Goal: Navigation & Orientation: Find specific page/section

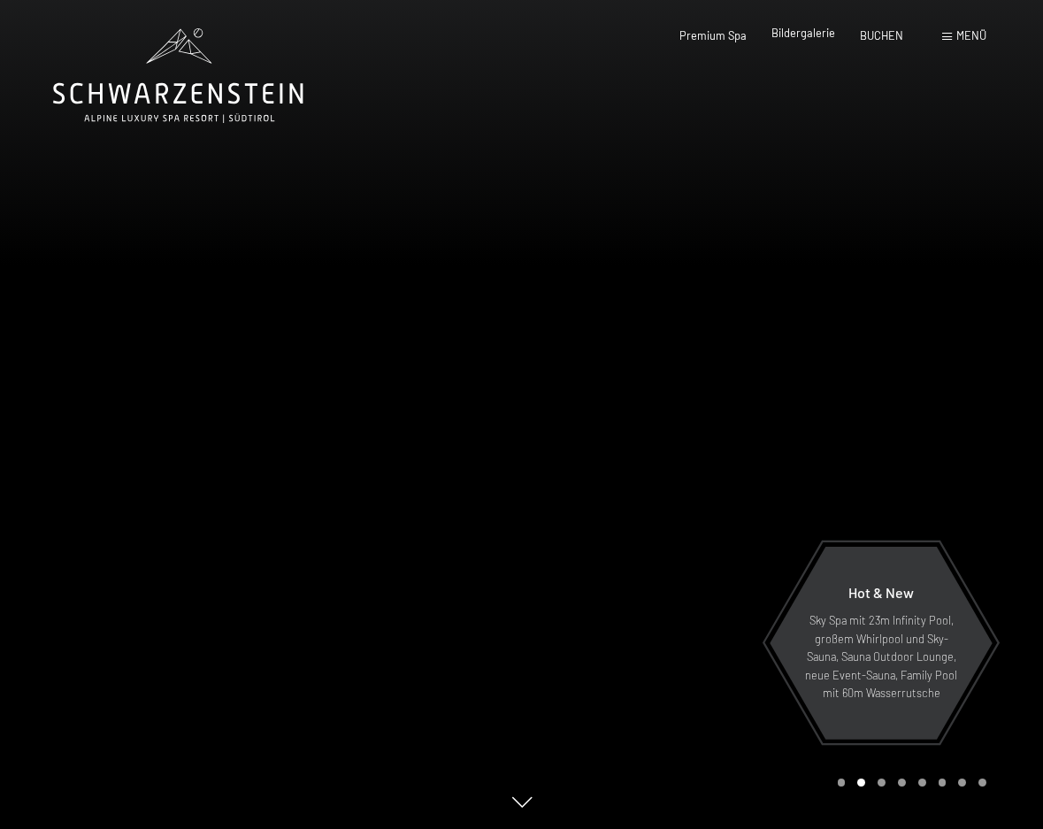
click at [805, 31] on span "Bildergalerie" at bounding box center [804, 33] width 64 height 14
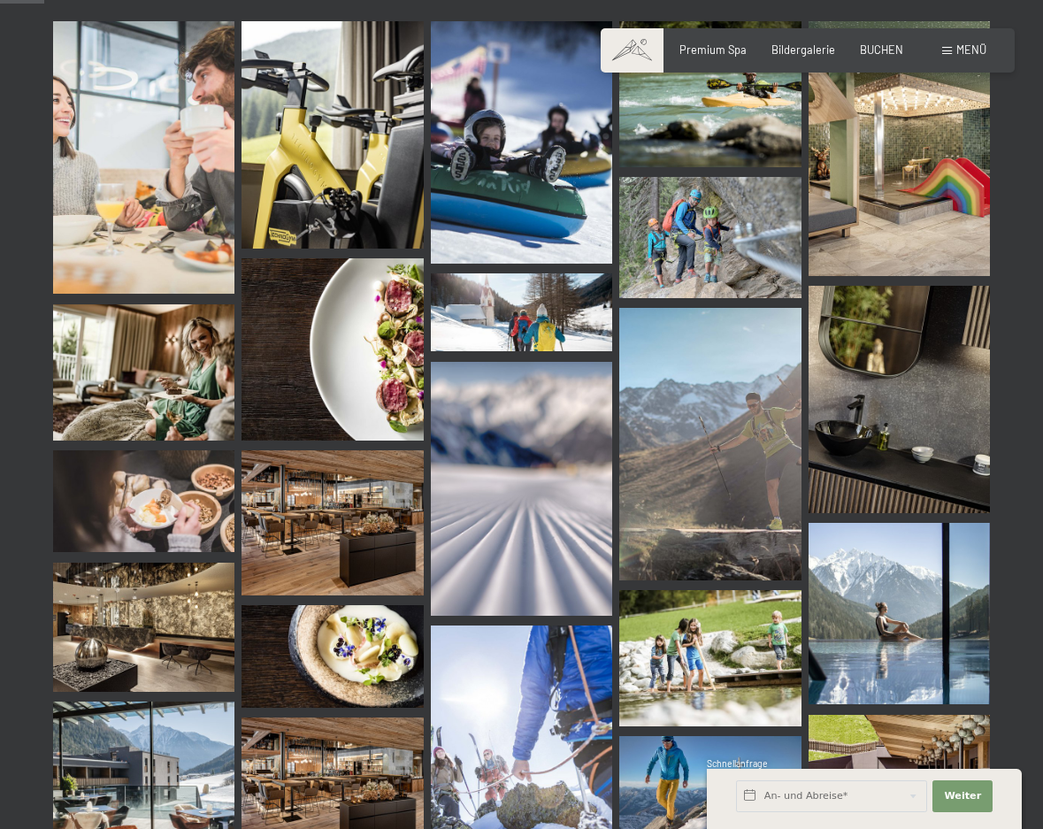
scroll to position [619, 0]
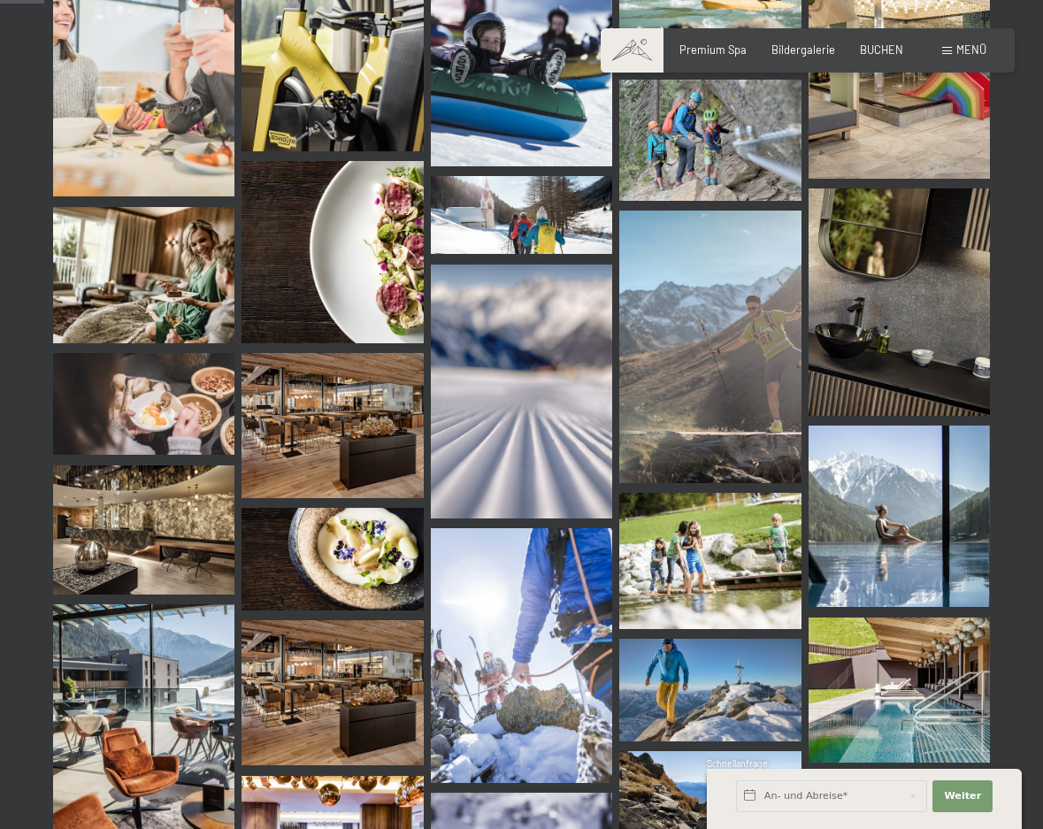
click at [387, 455] on img at bounding box center [332, 425] width 181 height 145
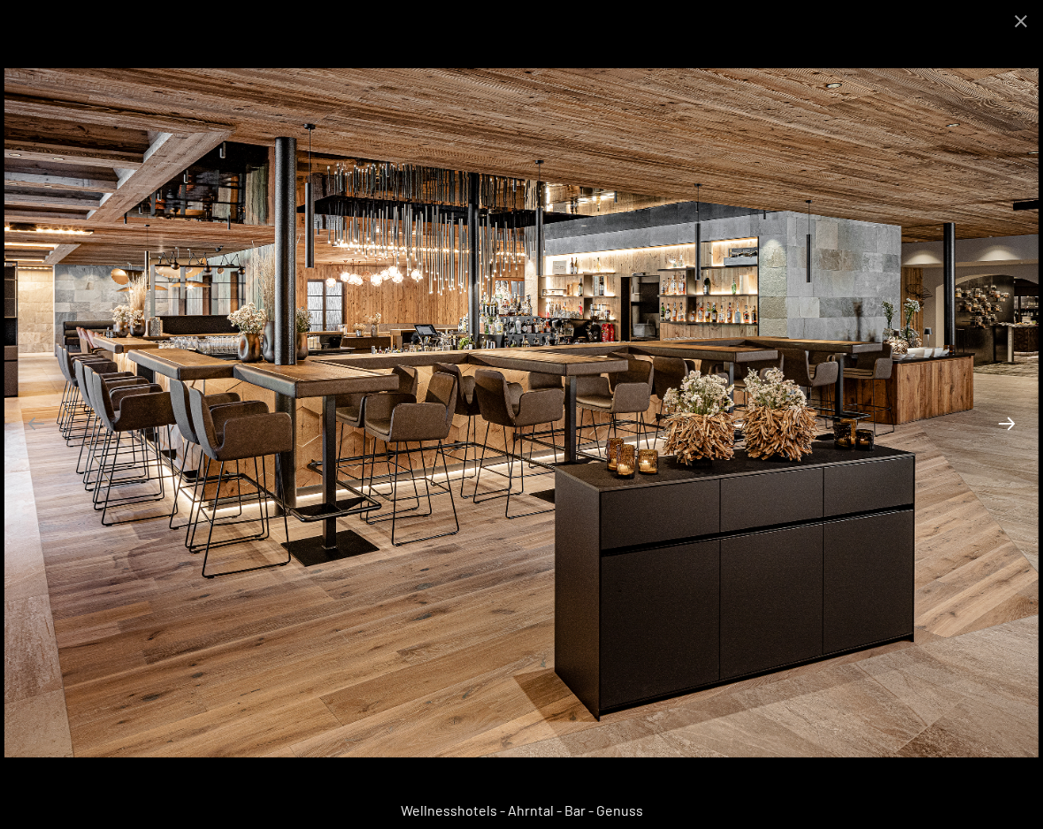
click at [1007, 422] on button "Next slide" at bounding box center [1007, 423] width 37 height 35
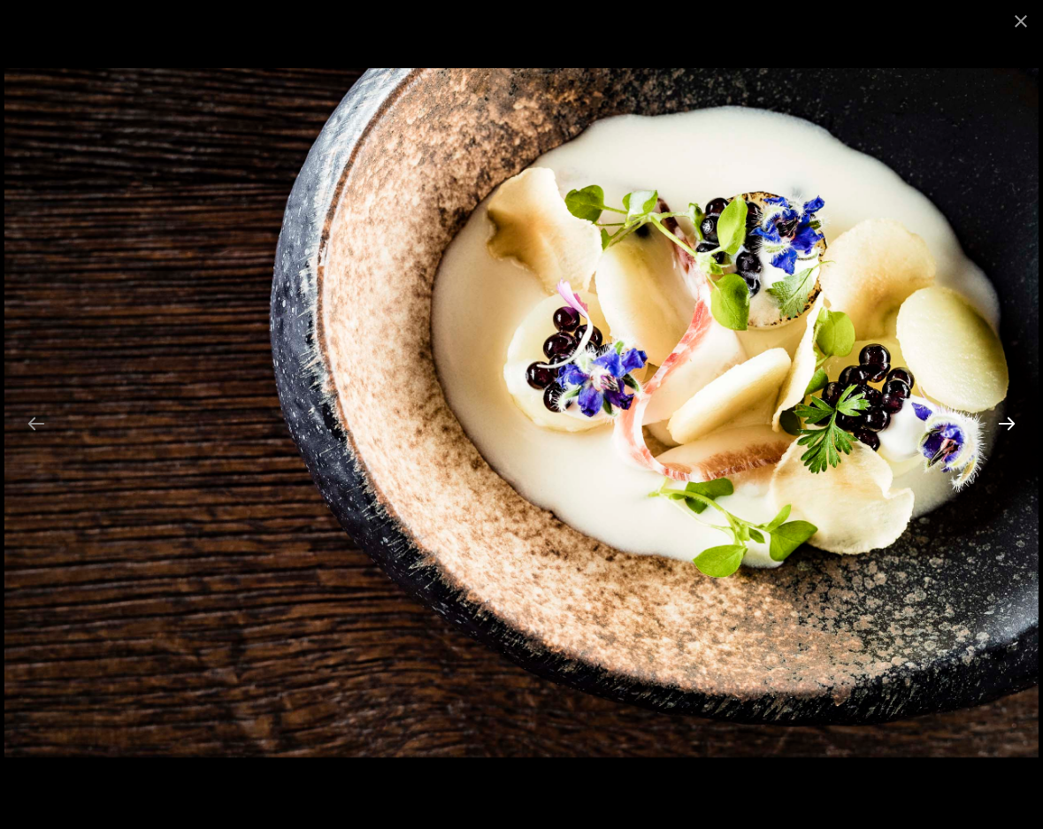
click at [1007, 422] on button "Next slide" at bounding box center [1007, 423] width 37 height 35
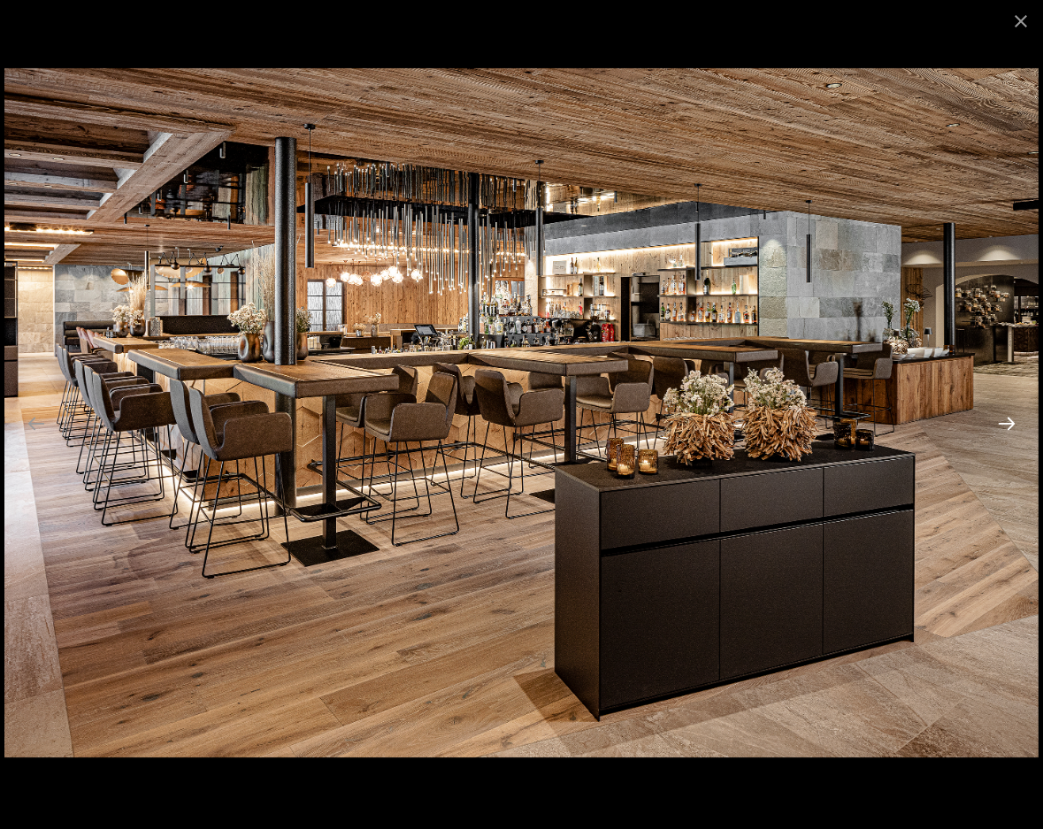
click at [1007, 422] on button "Next slide" at bounding box center [1007, 423] width 37 height 35
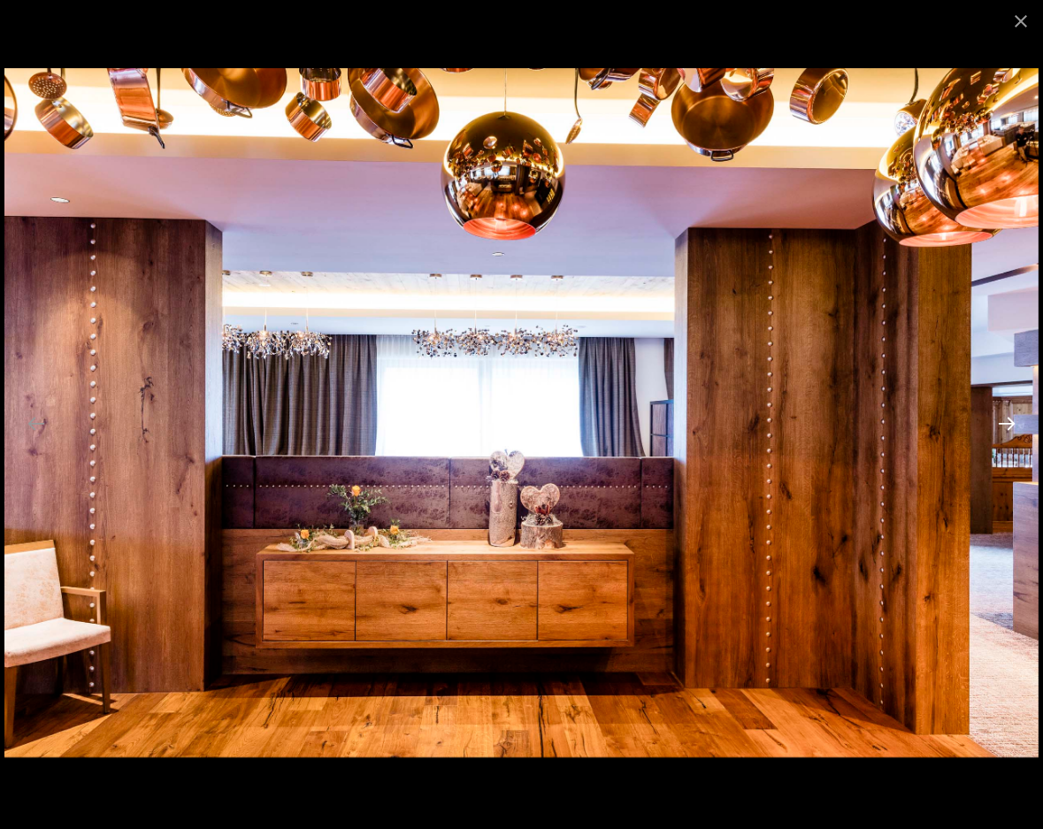
click at [1007, 422] on button "Next slide" at bounding box center [1007, 423] width 37 height 35
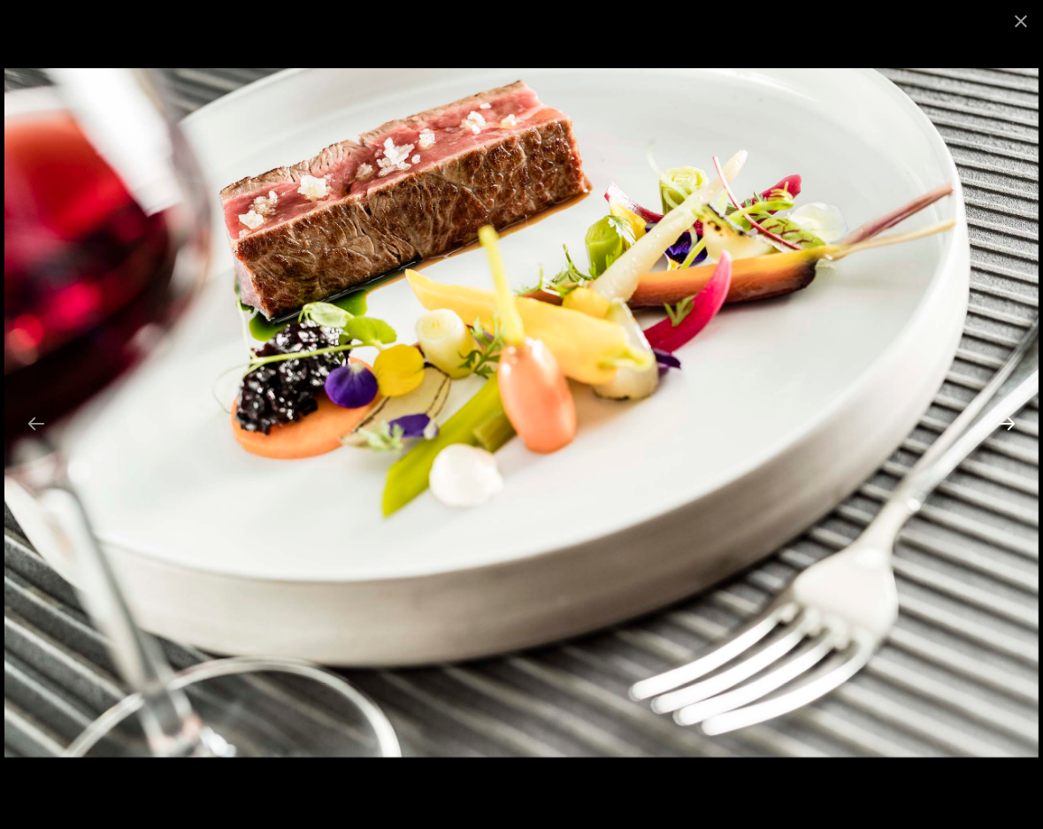
click at [1007, 422] on button "Next slide" at bounding box center [1007, 423] width 37 height 35
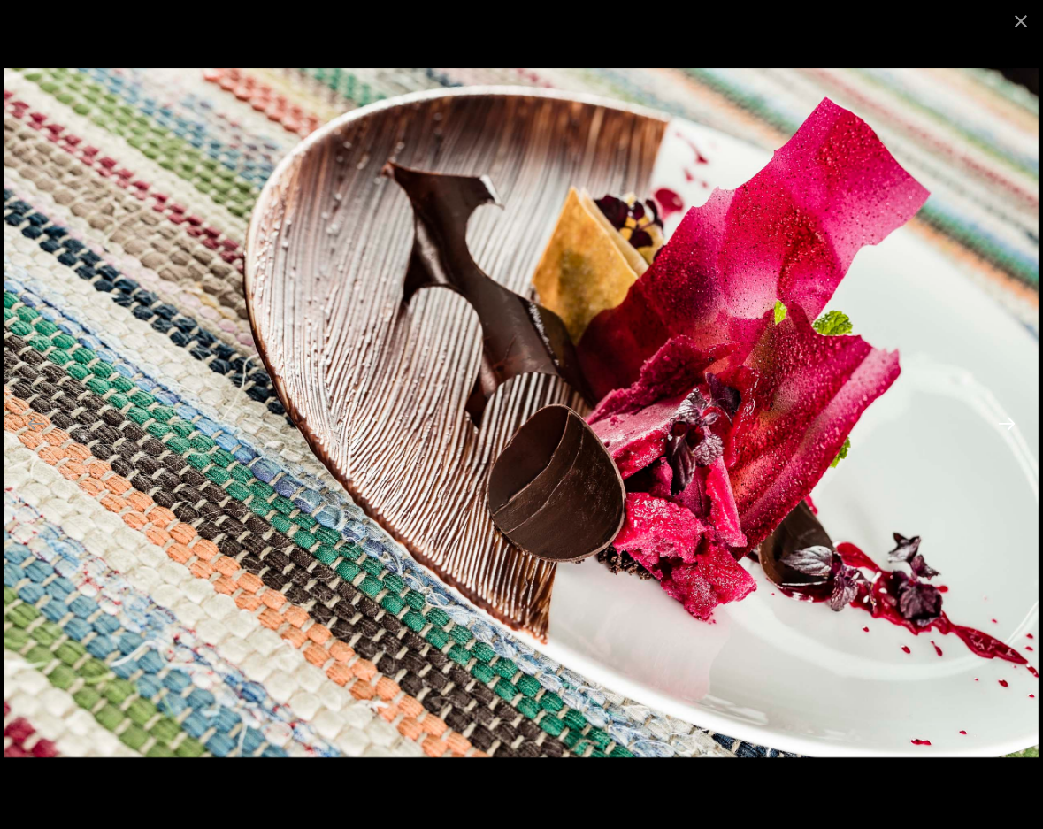
click at [1007, 422] on button "Next slide" at bounding box center [1007, 423] width 37 height 35
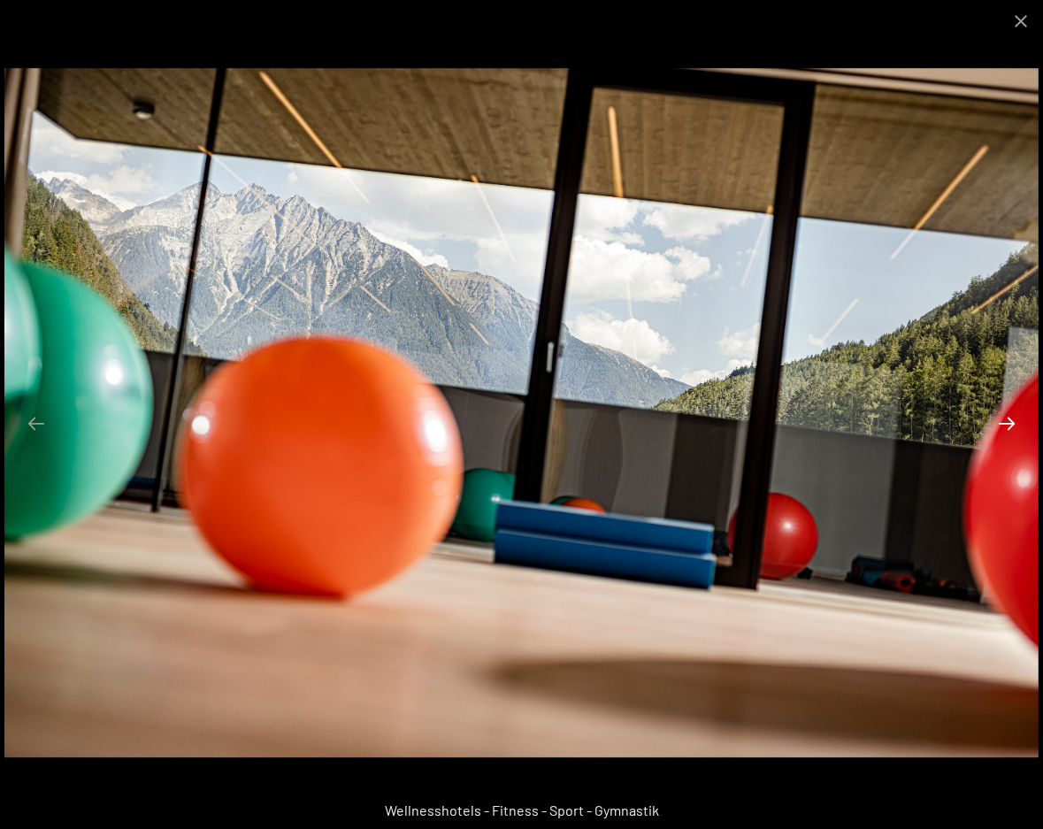
click at [1007, 422] on button "Next slide" at bounding box center [1007, 423] width 37 height 35
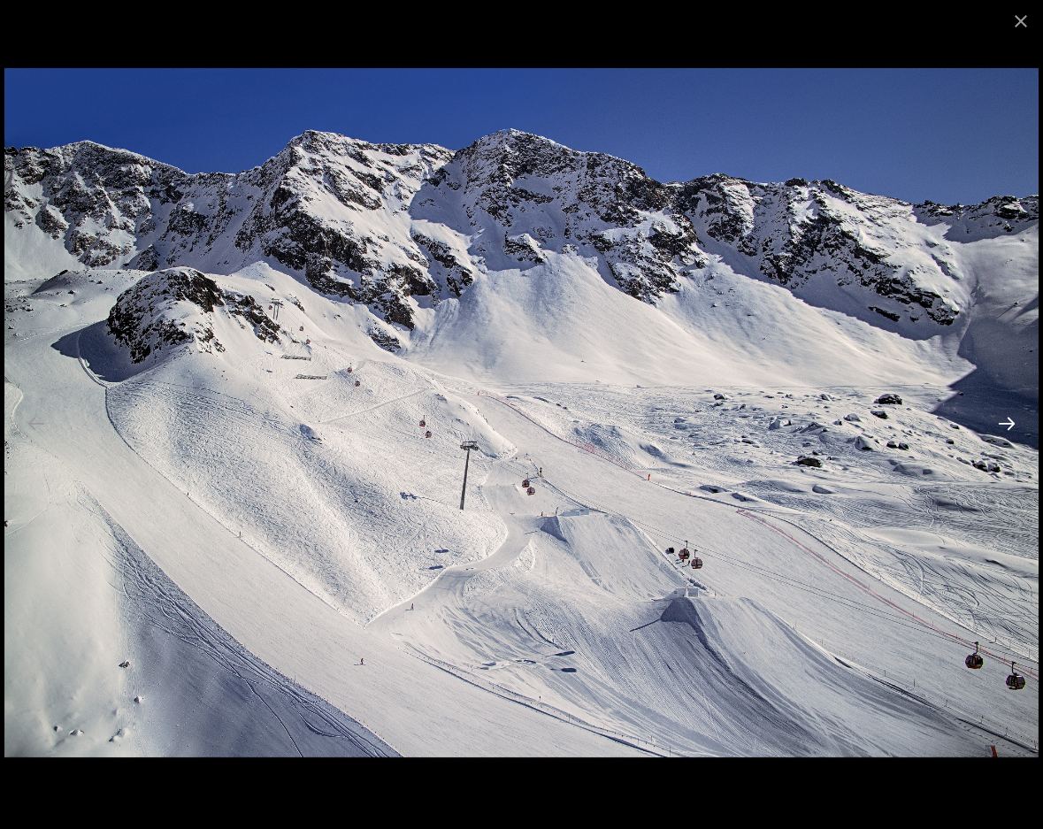
click at [1007, 422] on button "Next slide" at bounding box center [1007, 423] width 37 height 35
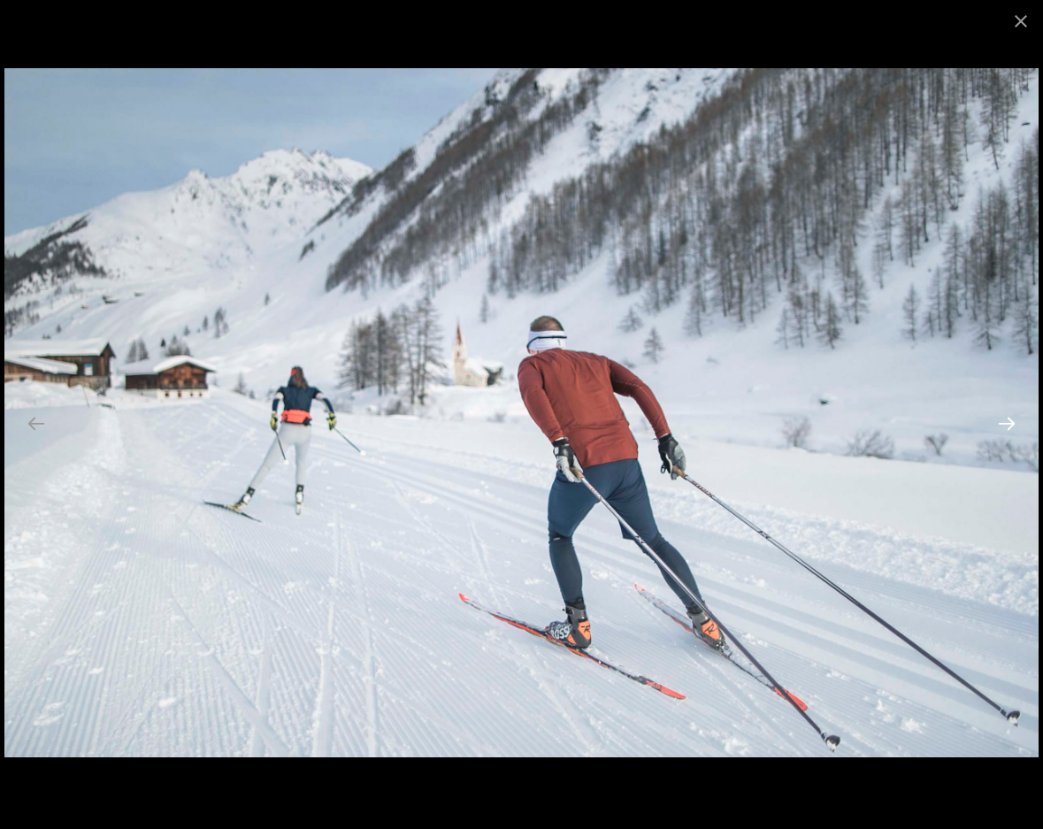
click at [1007, 422] on button "Next slide" at bounding box center [1007, 423] width 37 height 35
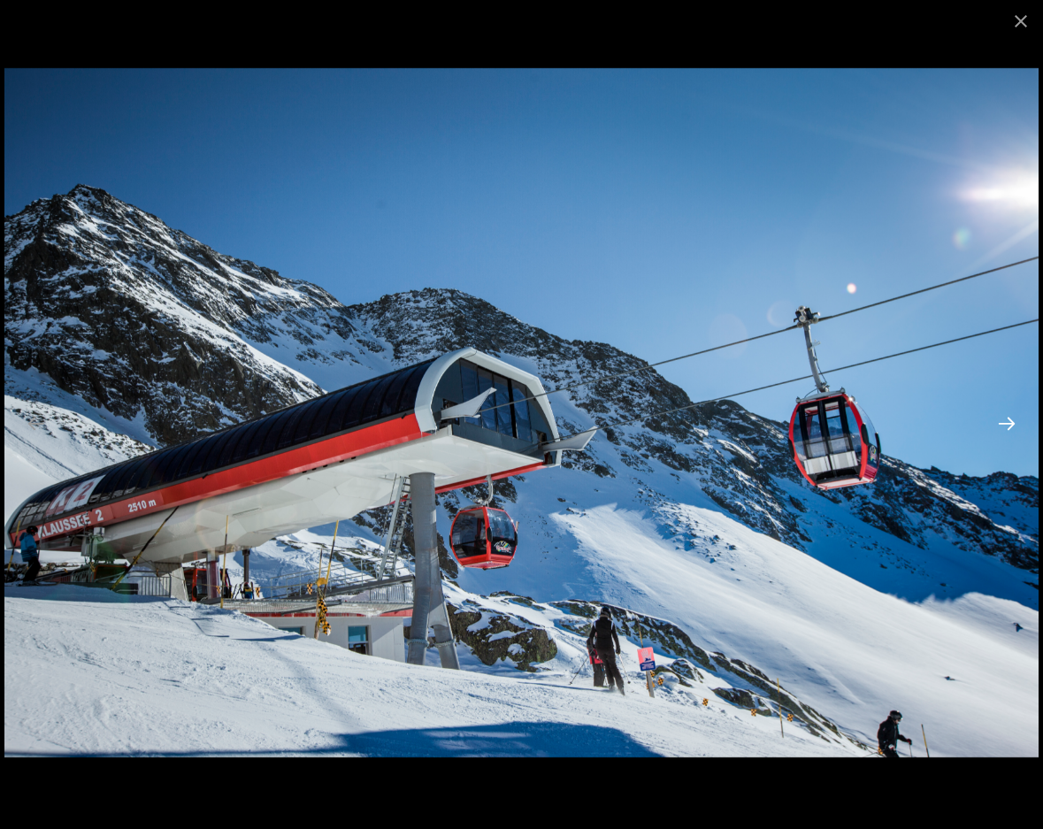
click at [1007, 422] on button "Next slide" at bounding box center [1007, 423] width 37 height 35
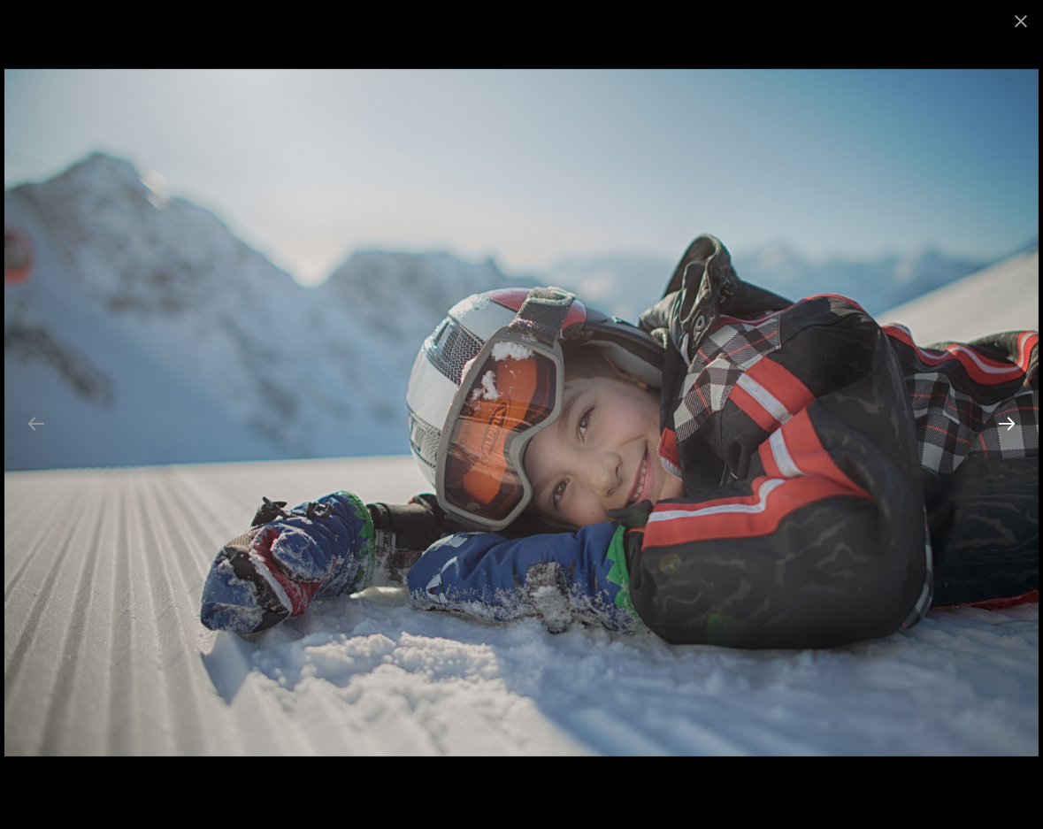
click at [1007, 422] on button "Next slide" at bounding box center [1007, 423] width 37 height 35
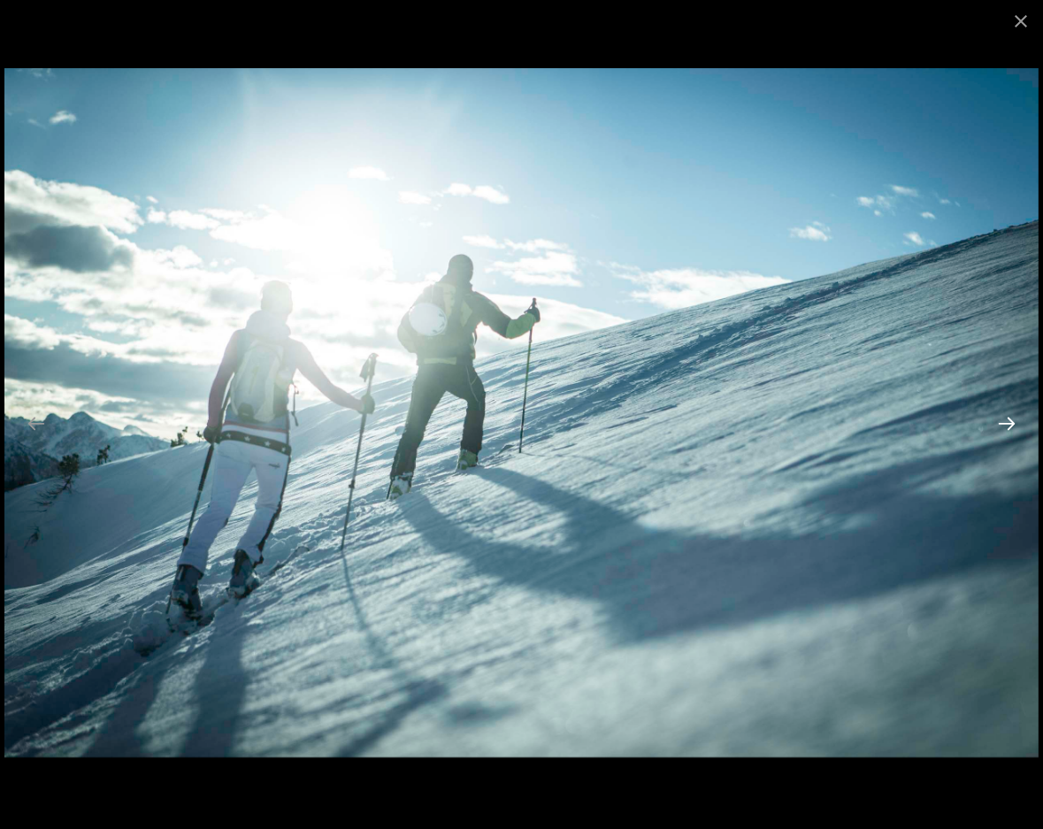
click at [1007, 422] on button "Next slide" at bounding box center [1007, 423] width 37 height 35
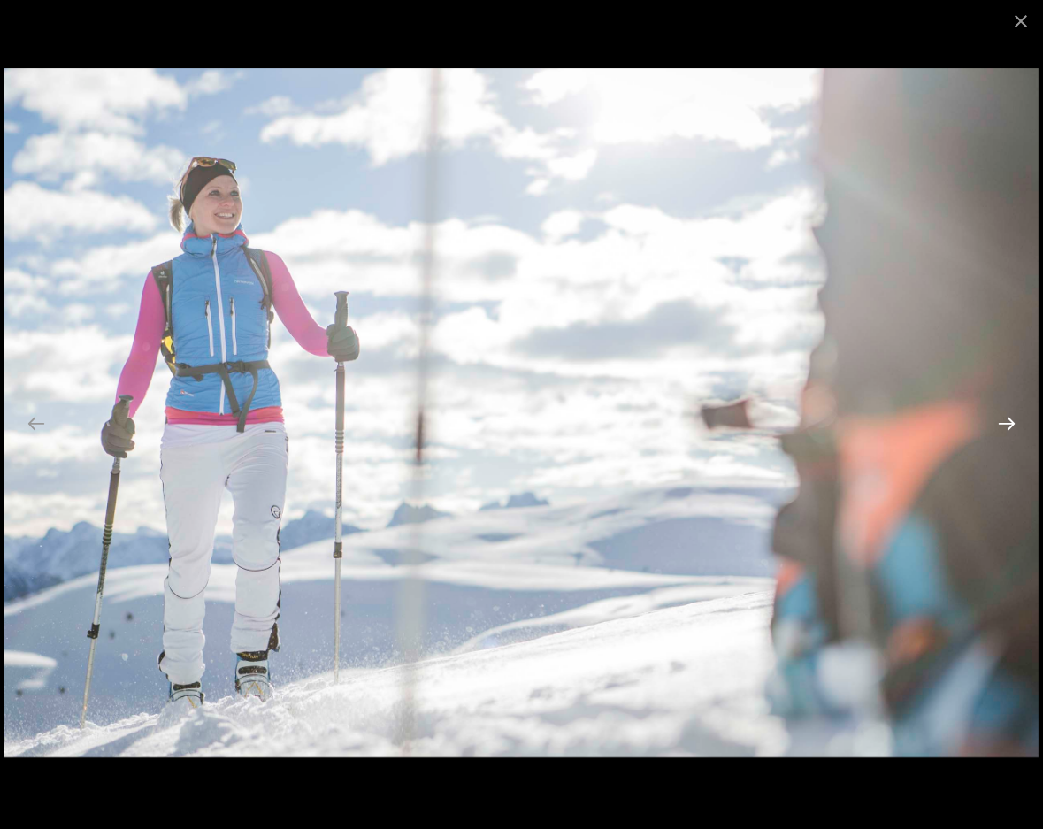
click at [1007, 422] on button "Next slide" at bounding box center [1007, 423] width 37 height 35
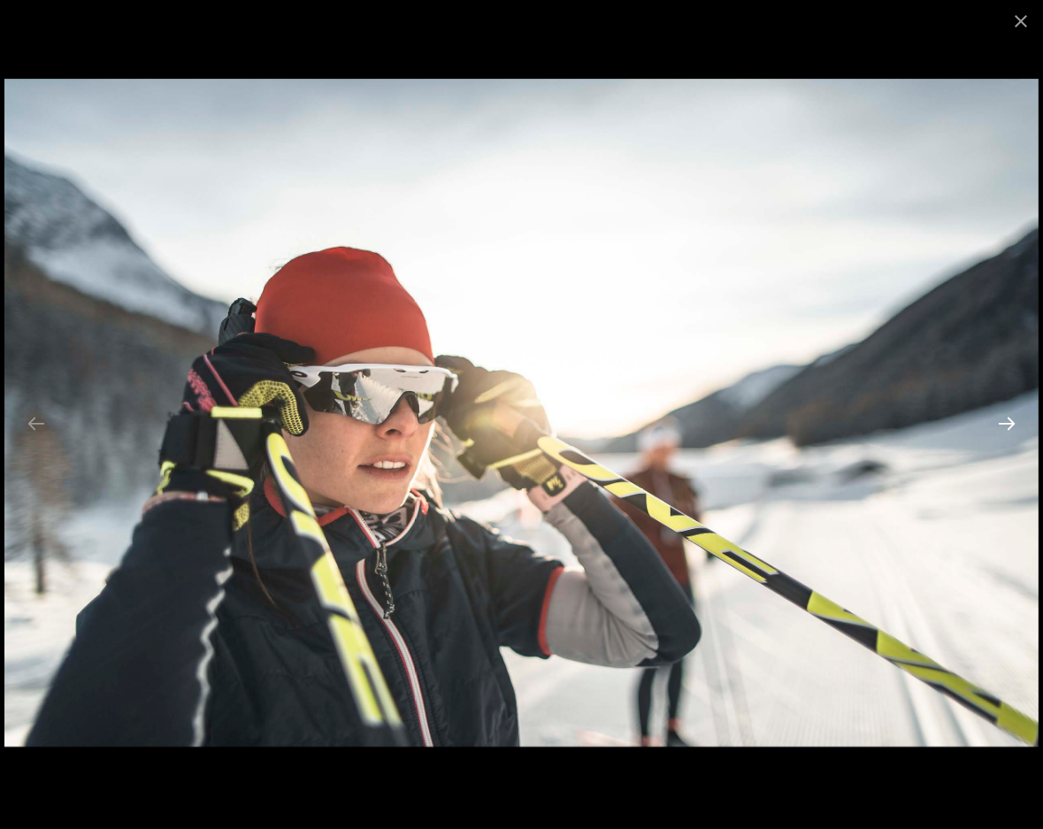
click at [1007, 422] on button "Next slide" at bounding box center [1007, 423] width 37 height 35
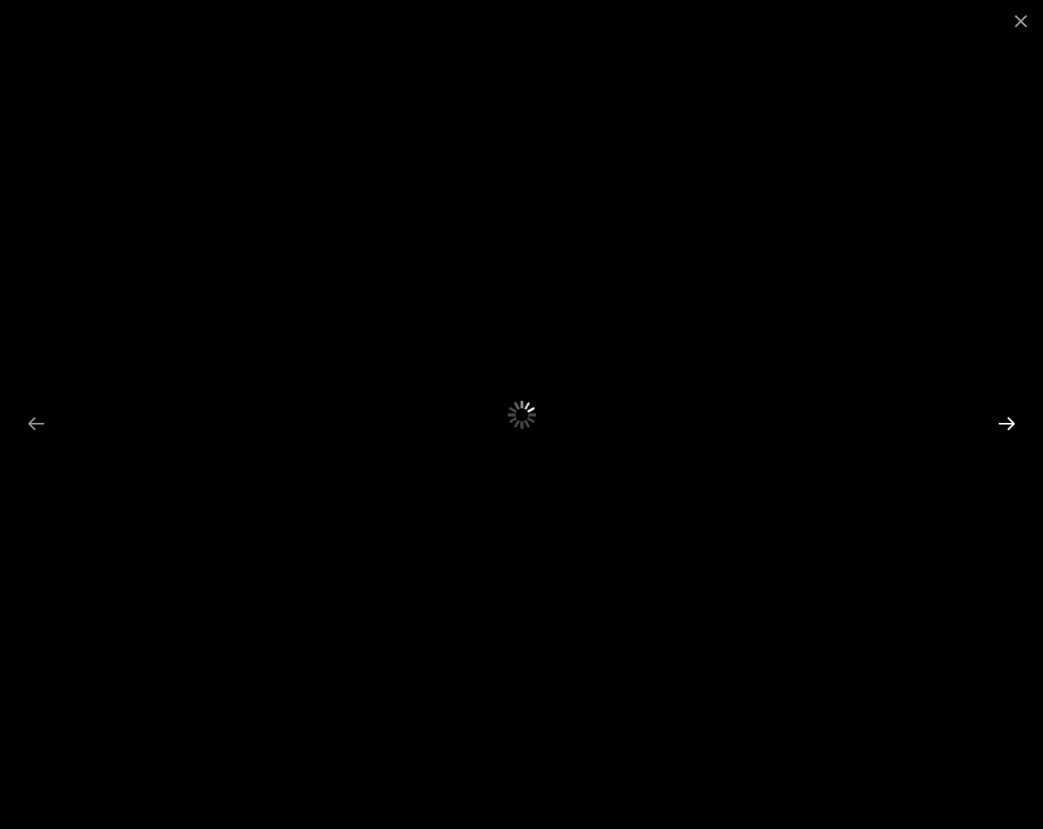
click at [1007, 422] on button "Next slide" at bounding box center [1007, 423] width 37 height 35
click at [1016, 25] on button "Close gallery" at bounding box center [1021, 21] width 44 height 42
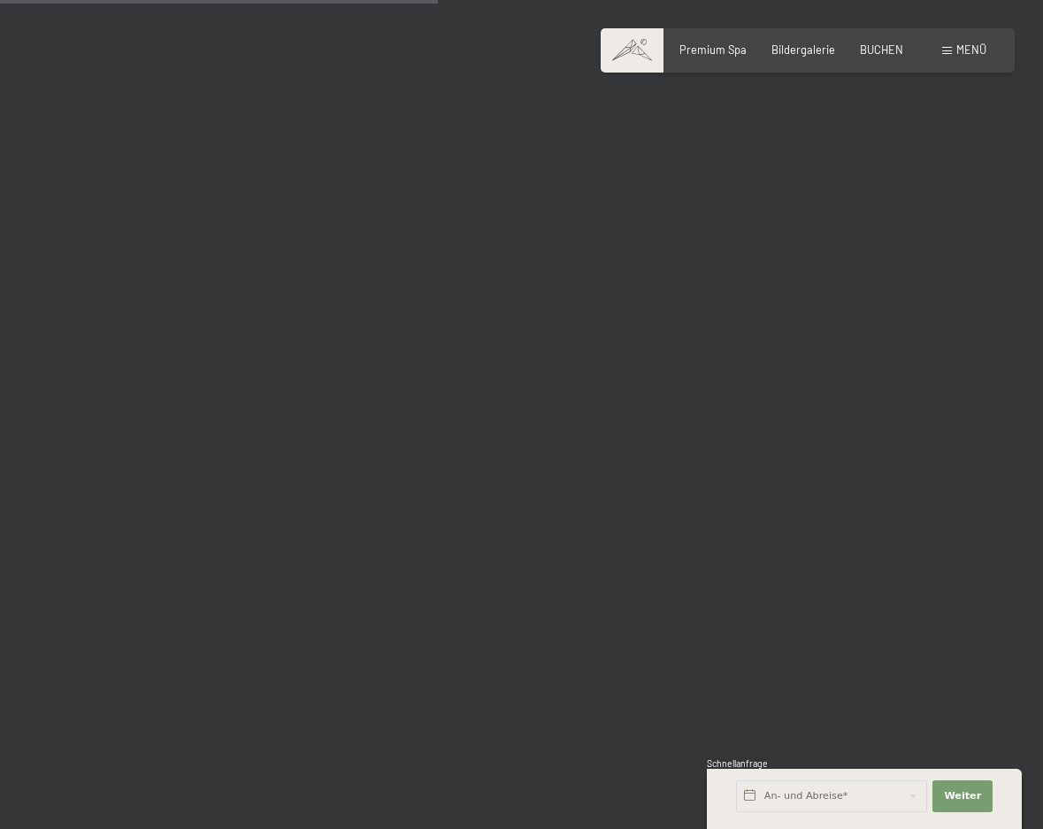
scroll to position [6814, 0]
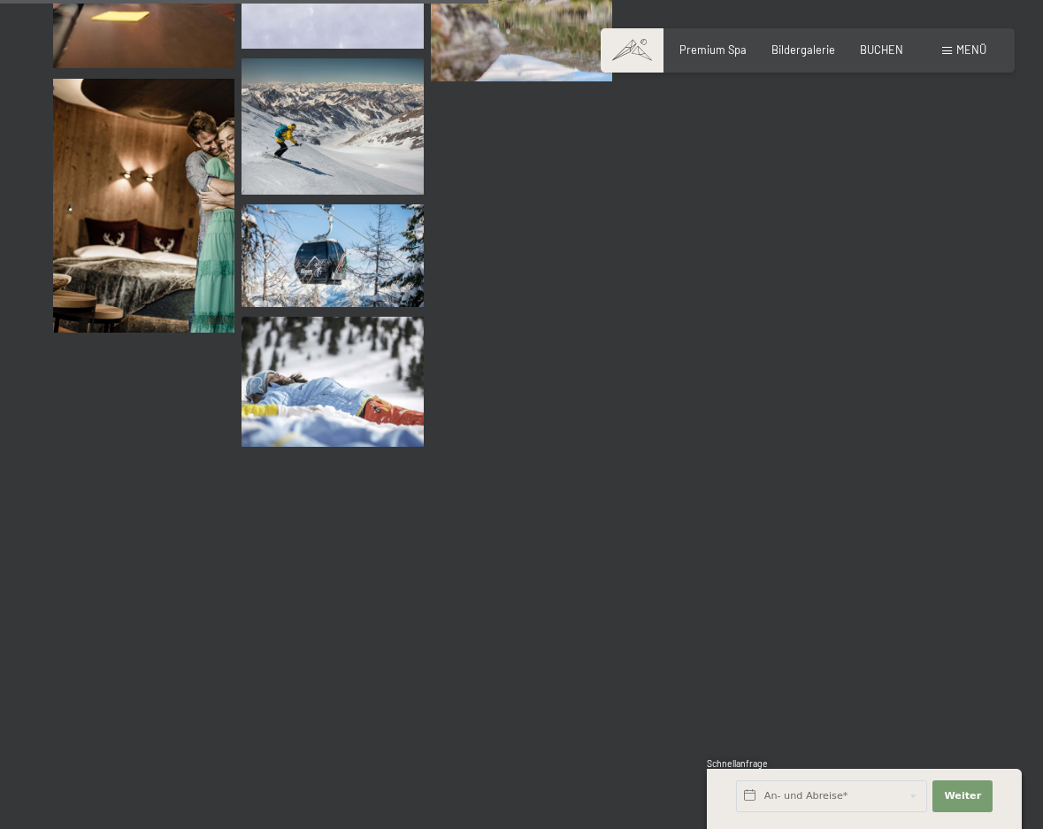
click at [972, 43] on span "Menü" at bounding box center [972, 49] width 30 height 14
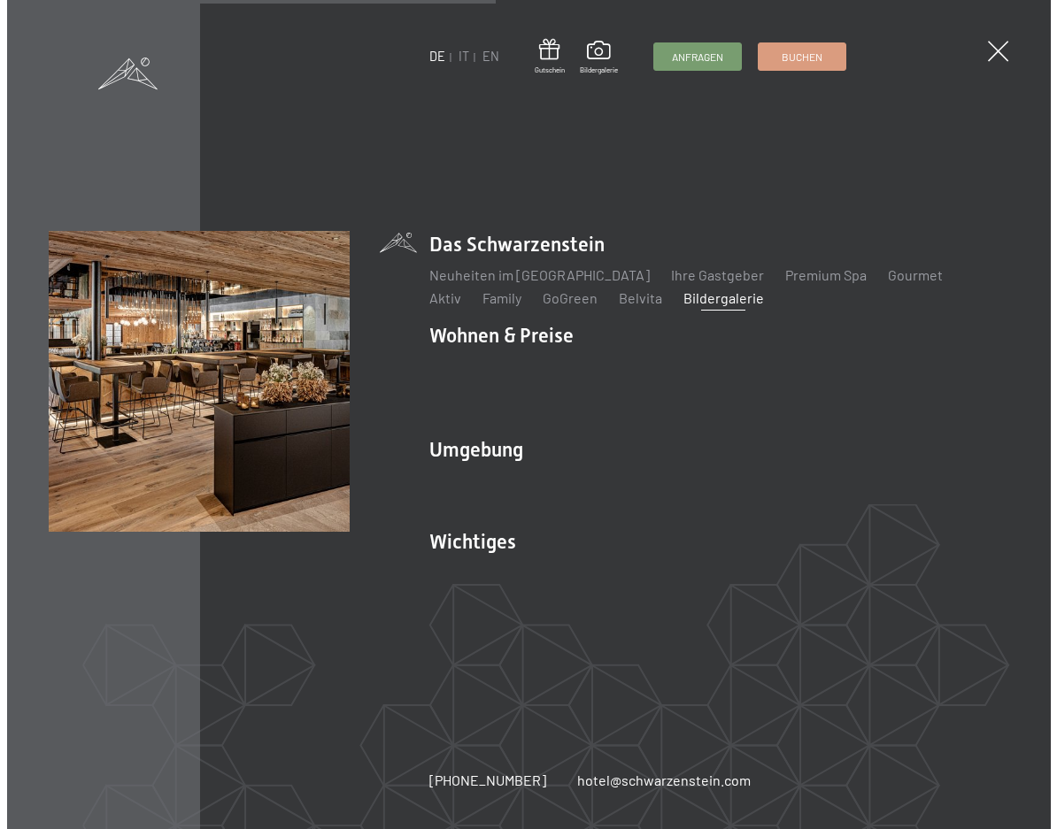
scroll to position [6898, 0]
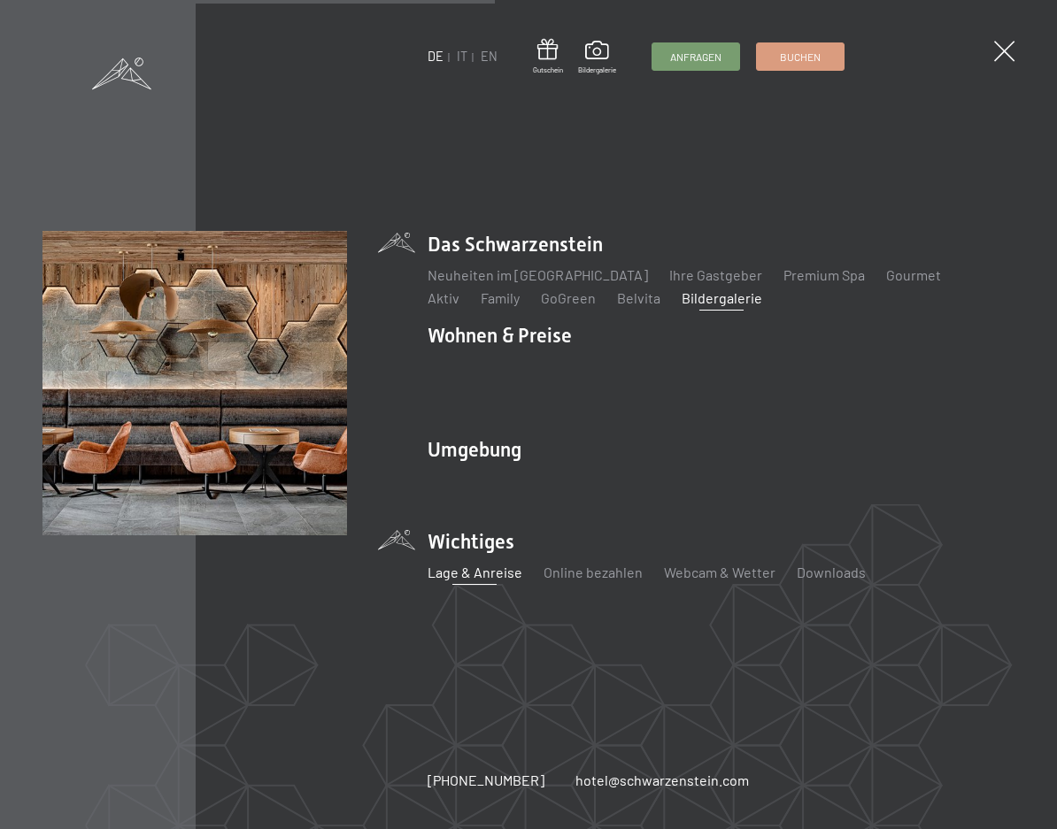
click at [475, 568] on link "Lage & Anreise" at bounding box center [474, 572] width 95 height 17
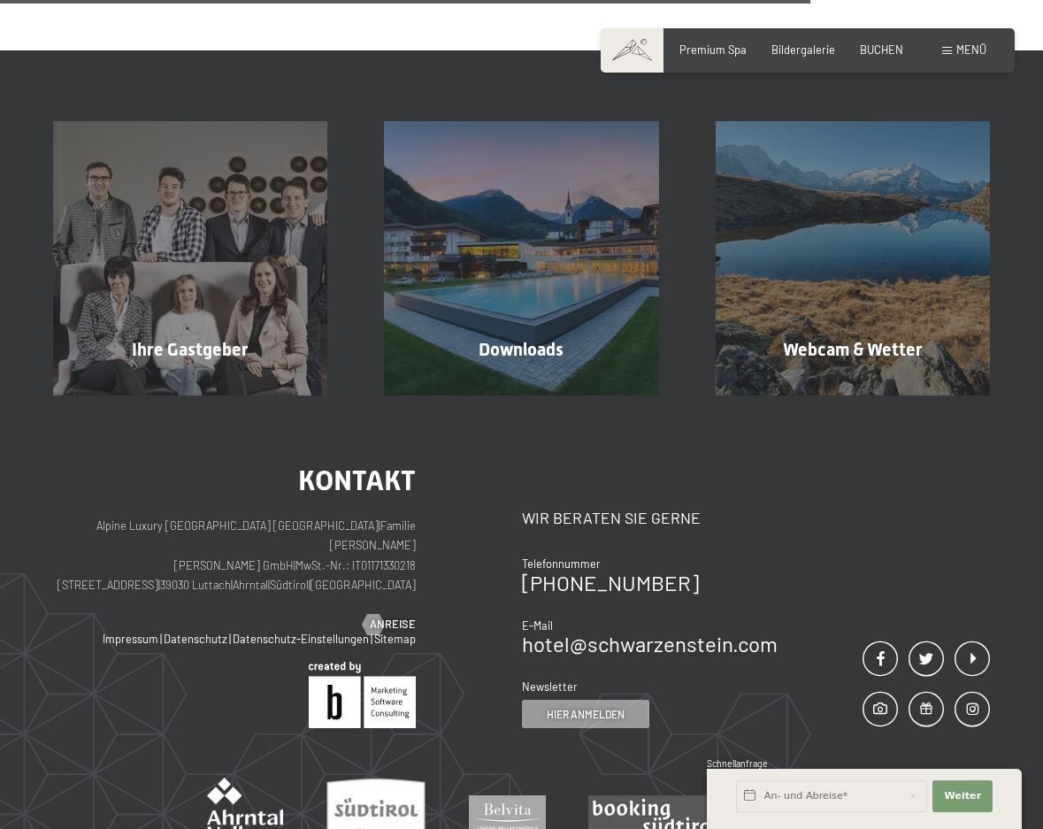
scroll to position [1489, 0]
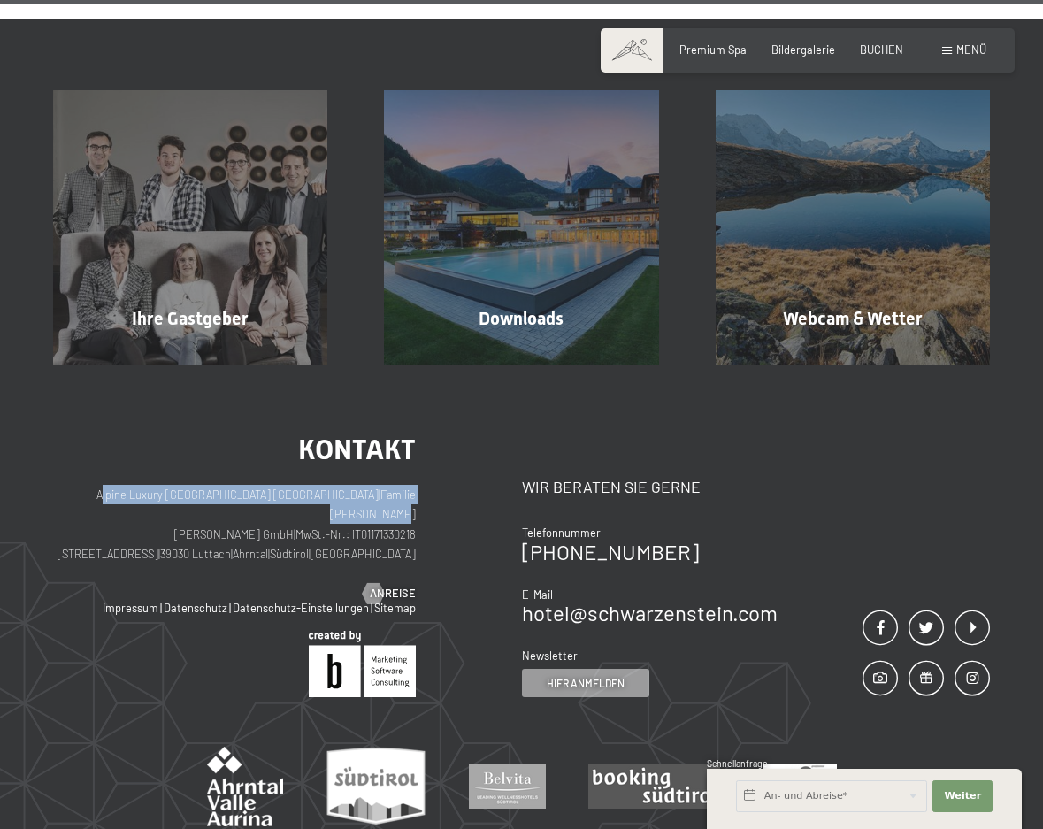
drag, startPoint x: 89, startPoint y: 343, endPoint x: 418, endPoint y: 350, distance: 328.4
click at [418, 435] on div "Kontakt Alpine Luxury SPA Resort SCHWARZENSTEIN | Familie Zimmerhofer Otmar Zim…" at bounding box center [287, 566] width 469 height 262
copy p "Alpine Luxury SPA Resort SCHWARZENSTEIN | Familie Zimmerhofer"
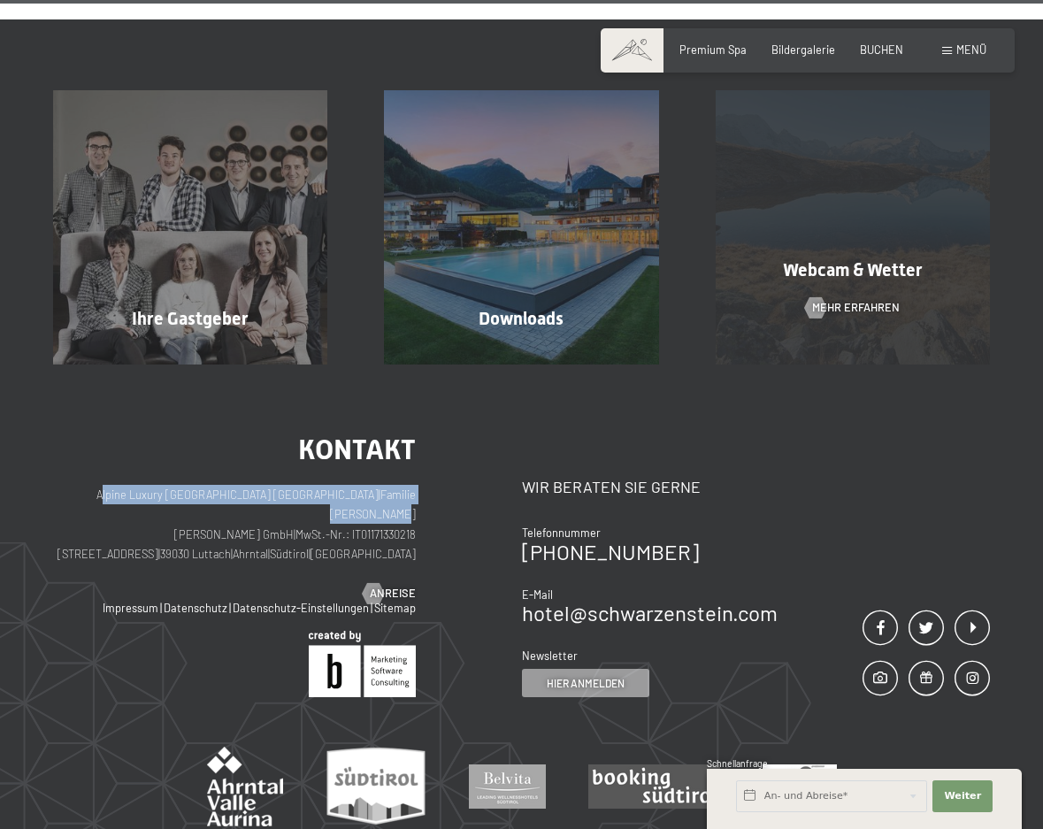
scroll to position [1286, 0]
